Goal: Navigation & Orientation: Find specific page/section

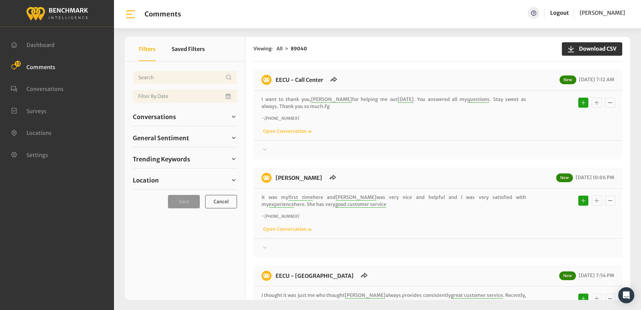
click at [78, 105] on ul "Dashboard Comments 13 Conversations Surveys" at bounding box center [57, 100] width 93 height 132
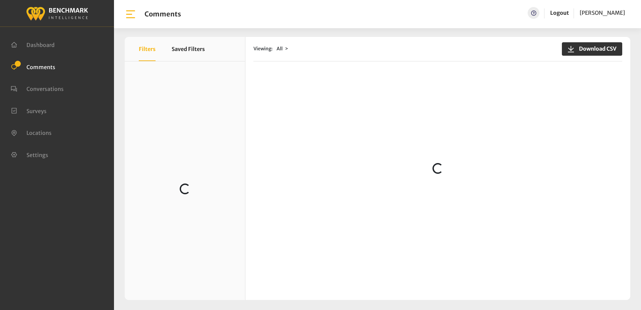
scroll to position [168, 0]
